Goal: Find specific page/section: Find specific page/section

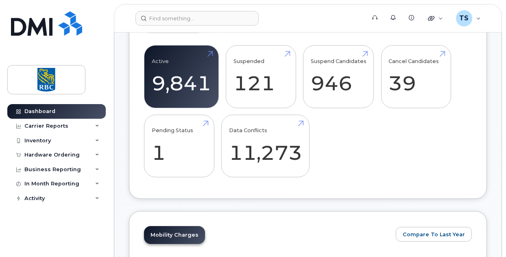
scroll to position [227, 0]
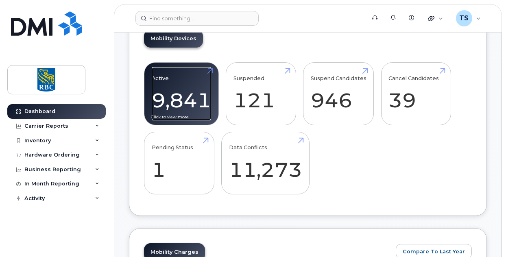
click at [210, 103] on link "Active 9,841 67%" at bounding box center [181, 94] width 59 height 54
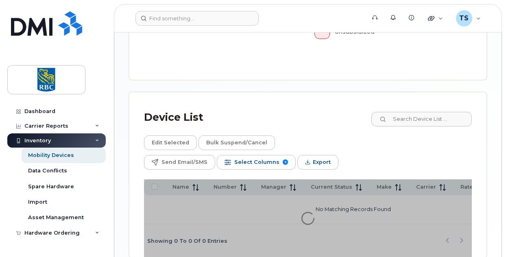
scroll to position [410, 0]
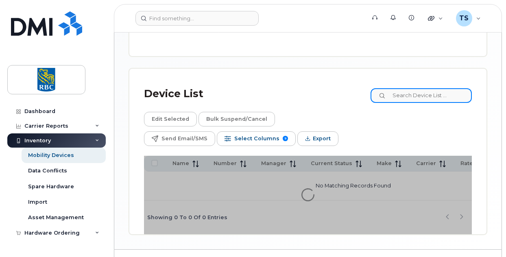
click at [412, 98] on input at bounding box center [421, 95] width 101 height 15
paste input "2893835285"
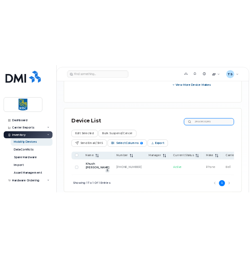
scroll to position [526, 0]
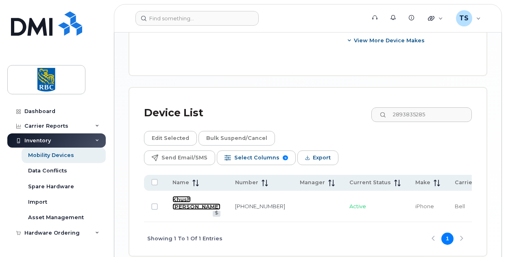
click at [182, 196] on link "Khush Mistry" at bounding box center [197, 203] width 48 height 14
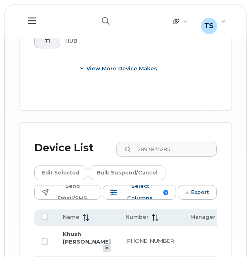
scroll to position [847, 0]
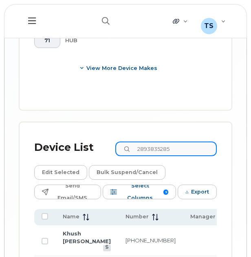
drag, startPoint x: 190, startPoint y: 150, endPoint x: 136, endPoint y: 146, distance: 55.1
click at [136, 146] on div "2893835285" at bounding box center [165, 149] width 101 height 15
paste input "4374224233"
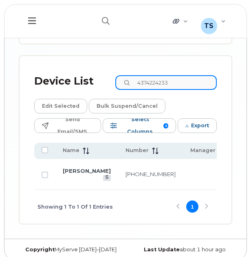
scroll to position [913, 0]
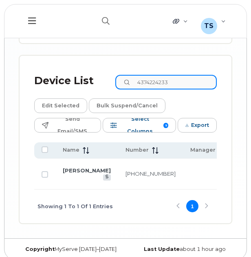
type input "4374224233"
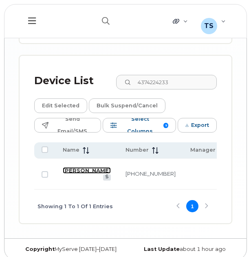
click at [72, 167] on link "[PERSON_NAME]" at bounding box center [87, 170] width 48 height 7
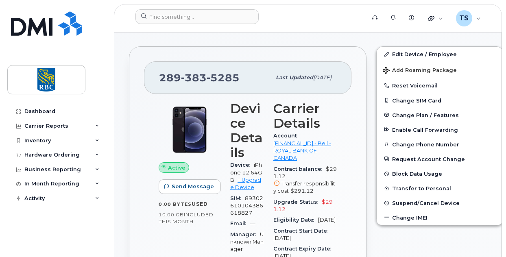
scroll to position [164, 0]
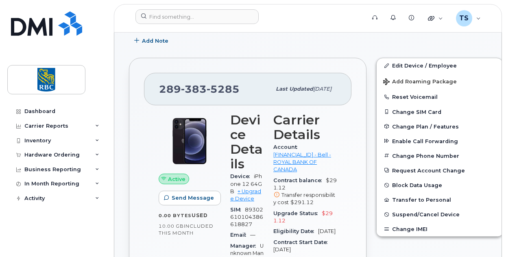
click at [271, 83] on div "Last updated Jul 30, 2025" at bounding box center [304, 89] width 66 height 17
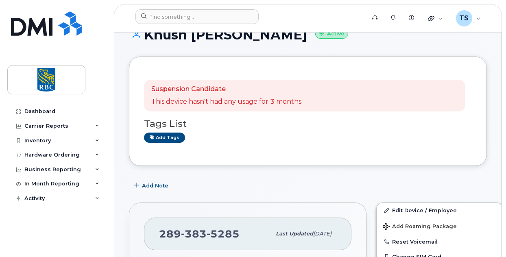
scroll to position [0, 0]
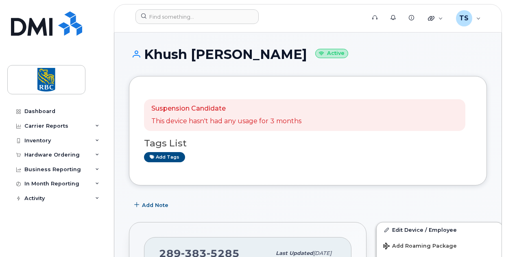
click at [208, 209] on div "Add Note" at bounding box center [308, 205] width 358 height 15
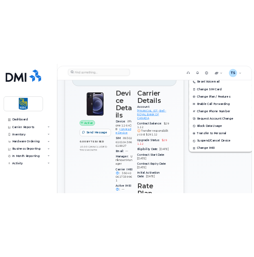
scroll to position [251, 0]
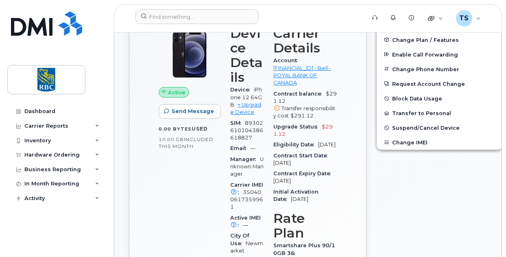
click at [216, 136] on div "10.00 GB  included this month" at bounding box center [190, 143] width 62 height 14
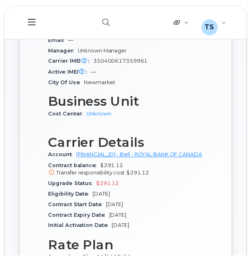
scroll to position [431, 0]
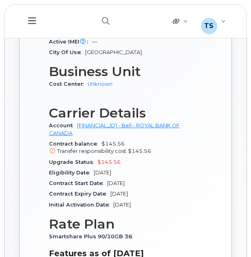
scroll to position [447, 0]
